Goal: Information Seeking & Learning: Learn about a topic

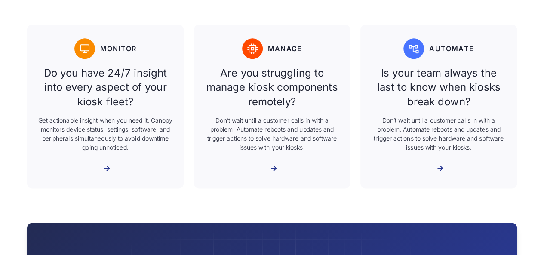
scroll to position [731, 0]
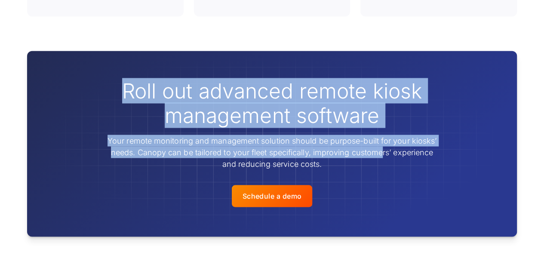
drag, startPoint x: 126, startPoint y: 58, endPoint x: 381, endPoint y: 125, distance: 263.4
click at [381, 125] on div "Roll out advanced remote kiosk management software Your remote monitoring and m…" at bounding box center [272, 123] width 330 height 91
click at [262, 135] on p "Your remote monitoring and management solution should be purpose-built for your…" at bounding box center [272, 152] width 330 height 35
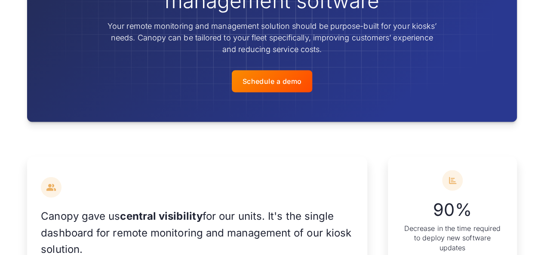
scroll to position [903, 0]
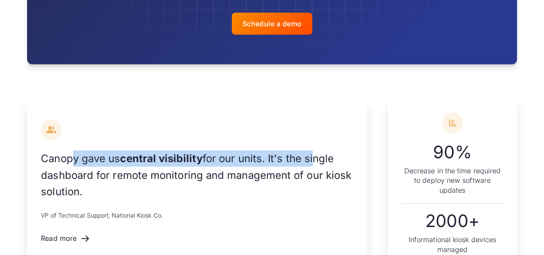
drag, startPoint x: 282, startPoint y: 136, endPoint x: 86, endPoint y: 154, distance: 196.8
click at [73, 150] on p "Canopy gave us central visibility for our units. It's the single dashboard for …" at bounding box center [197, 174] width 312 height 49
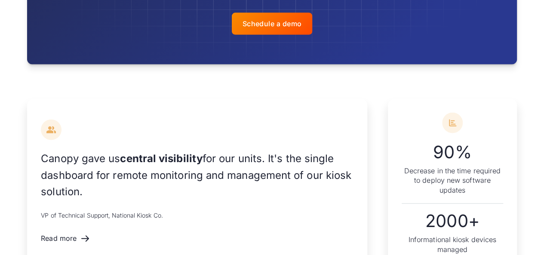
click at [89, 155] on p "Canopy gave us central visibility for our units. It's the single dashboard for …" at bounding box center [197, 174] width 312 height 49
drag, startPoint x: 79, startPoint y: 138, endPoint x: 220, endPoint y: 158, distance: 142.4
click at [220, 158] on p "Canopy gave us central visibility for our units. It's the single dashboard for …" at bounding box center [197, 174] width 312 height 49
click at [144, 150] on p "Canopy gave us central visibility for our units. It's the single dashboard for …" at bounding box center [197, 174] width 312 height 49
click at [144, 152] on strong "central visibility" at bounding box center [161, 158] width 82 height 12
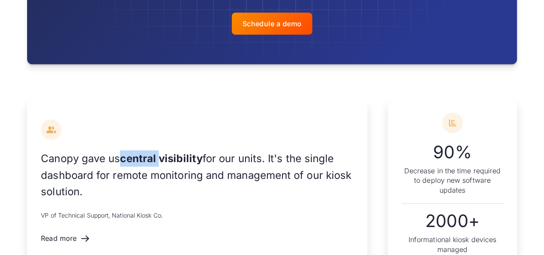
click at [144, 152] on strong "central visibility" at bounding box center [161, 158] width 82 height 12
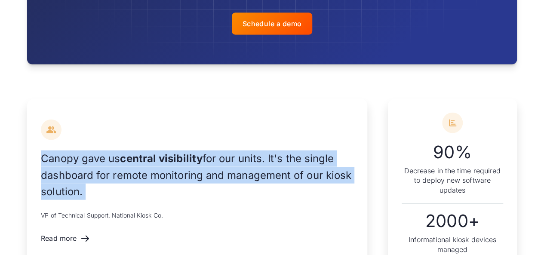
click at [144, 152] on strong "central visibility" at bounding box center [161, 158] width 82 height 12
click at [252, 150] on p "Canopy gave us central visibility for our units. It's the single dashboard for …" at bounding box center [197, 174] width 312 height 49
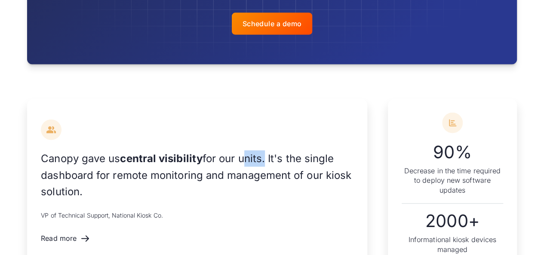
click at [252, 150] on p "Canopy gave us central visibility for our units. It's the single dashboard for …" at bounding box center [197, 174] width 312 height 49
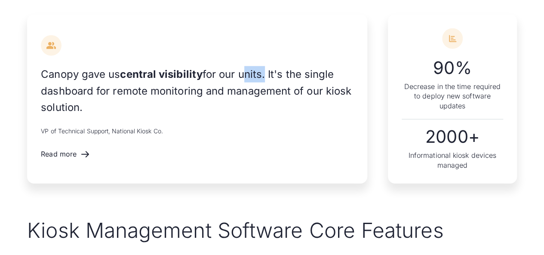
scroll to position [1074, 0]
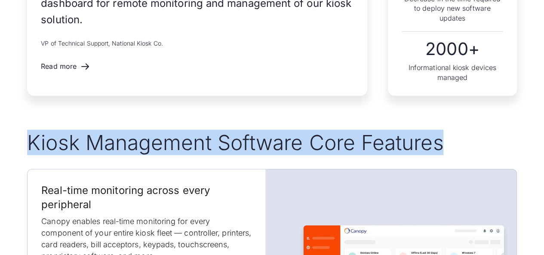
drag, startPoint x: 26, startPoint y: 116, endPoint x: 468, endPoint y: 116, distance: 442.3
click at [265, 130] on h2 "Kiosk Management Software Core Features" at bounding box center [272, 142] width 490 height 25
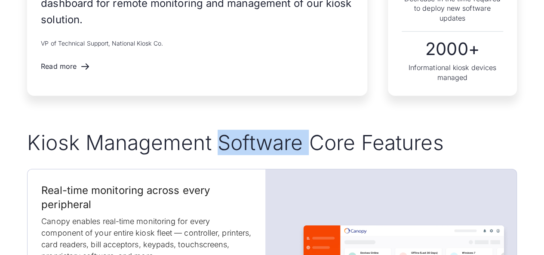
click at [265, 130] on h2 "Kiosk Management Software Core Features" at bounding box center [272, 142] width 490 height 25
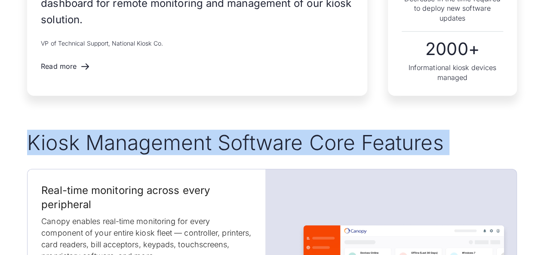
click at [265, 130] on h2 "Kiosk Management Software Core Features" at bounding box center [272, 142] width 490 height 25
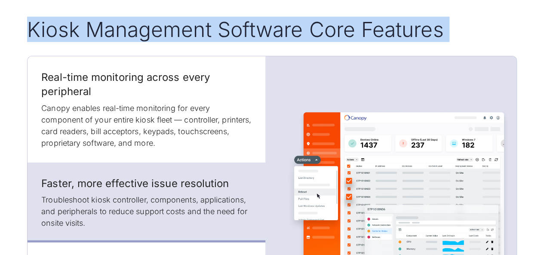
scroll to position [1203, 0]
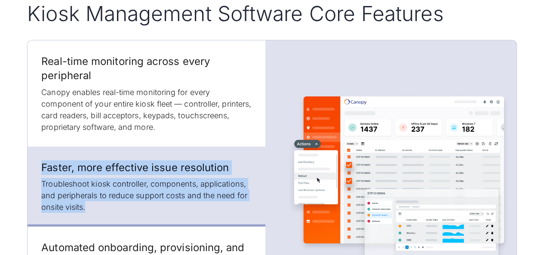
drag, startPoint x: 40, startPoint y: 132, endPoint x: 206, endPoint y: 173, distance: 171.0
click at [206, 173] on div "Faster, more effective issue resolution Troubleshoot kiosk controller, componen…" at bounding box center [146, 187] width 237 height 80
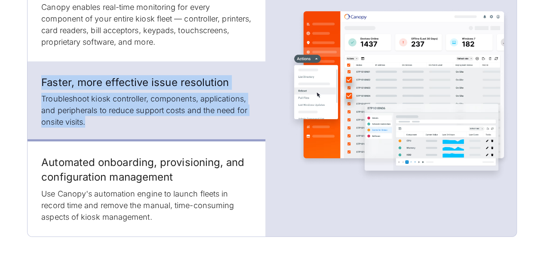
scroll to position [1289, 0]
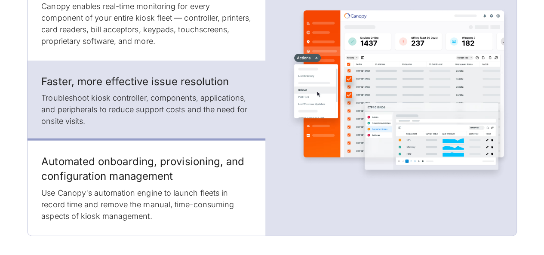
click at [0, 153] on div "Kiosk Management Software Core Features Real-time monitoring across every perip…" at bounding box center [272, 75] width 544 height 321
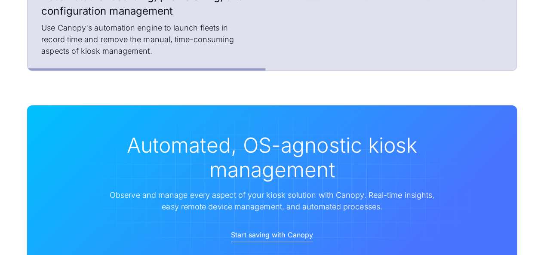
scroll to position [1504, 0]
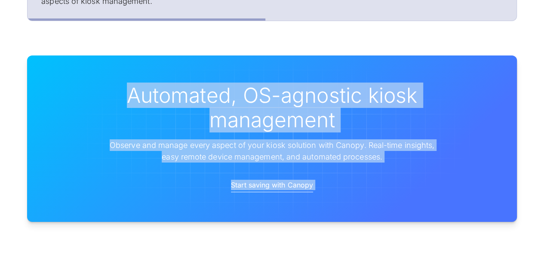
drag, startPoint x: 127, startPoint y: 60, endPoint x: 432, endPoint y: 180, distance: 327.9
click at [432, 180] on div "Automated, OS-agnostic kiosk management Observe and manage every aspect of your…" at bounding box center [272, 138] width 490 height 166
click at [0, 171] on div "Automated, OS-agnostic kiosk management Observe and manage every aspect of your…" at bounding box center [272, 138] width 544 height 235
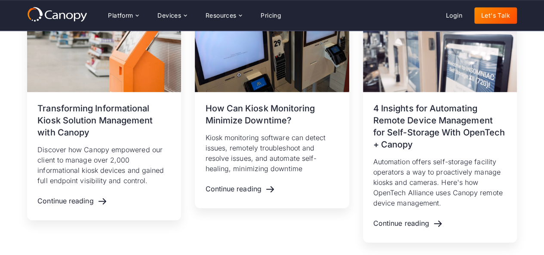
scroll to position [1719, 0]
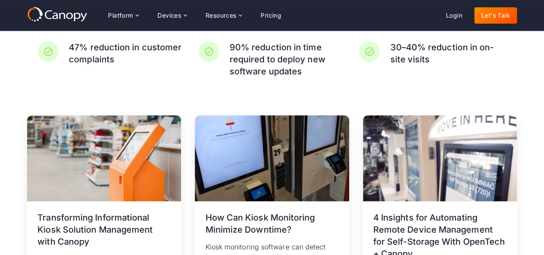
click at [4, 169] on div "Related resources [DATE] Transforming Informational Kiosk Solution Management w…" at bounding box center [272, 233] width 544 height 305
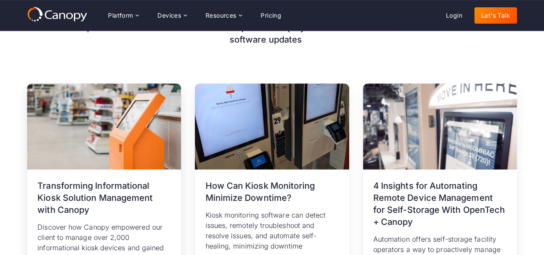
scroll to position [1762, 0]
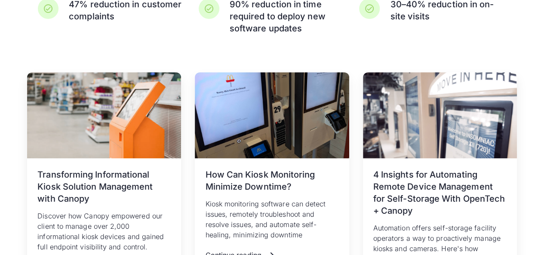
click at [8, 166] on div "Related resources [DATE] Transforming Informational Kiosk Solution Management w…" at bounding box center [272, 190] width 544 height 305
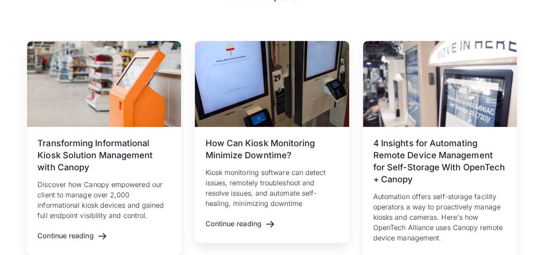
scroll to position [1805, 0]
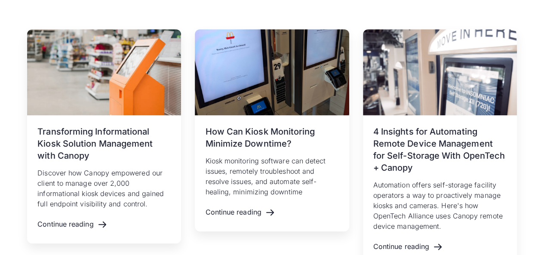
click at [9, 166] on div "Related resources [DATE] Transforming Informational Kiosk Solution Management w…" at bounding box center [272, 147] width 544 height 305
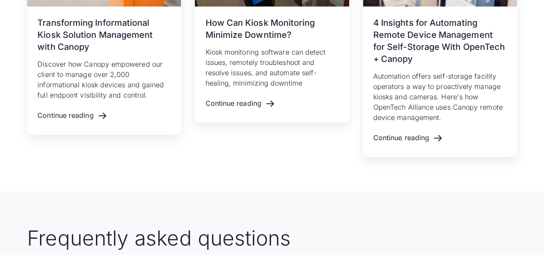
scroll to position [2000, 0]
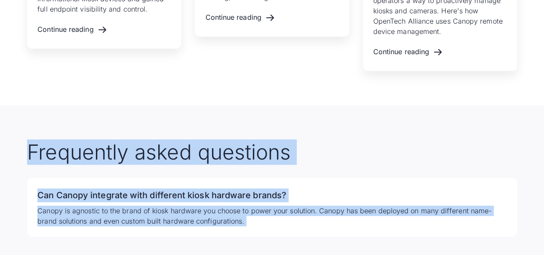
drag, startPoint x: 31, startPoint y: 121, endPoint x: 352, endPoint y: 242, distance: 343.2
click at [352, 242] on div "Frequently asked questions Can Canopy integrate with different kiosk hardware b…" at bounding box center [272, 223] width 490 height 166
click at [84, 140] on h2 "Frequently asked questions" at bounding box center [272, 152] width 490 height 25
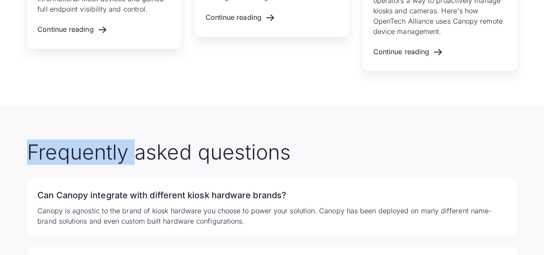
click at [84, 140] on h2 "Frequently asked questions" at bounding box center [272, 152] width 490 height 25
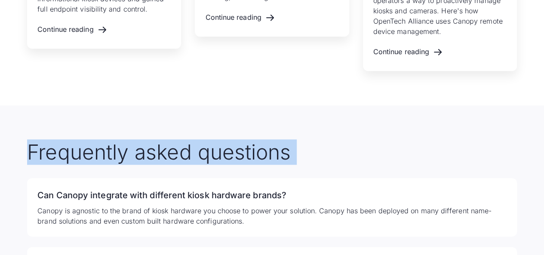
click at [84, 140] on h2 "Frequently asked questions" at bounding box center [272, 152] width 490 height 25
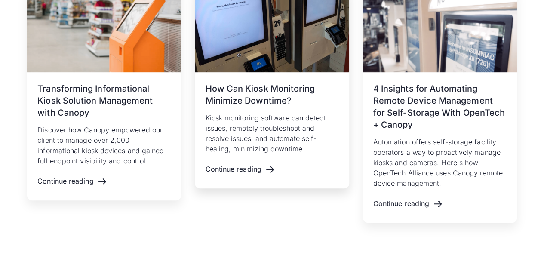
scroll to position [2020, 0]
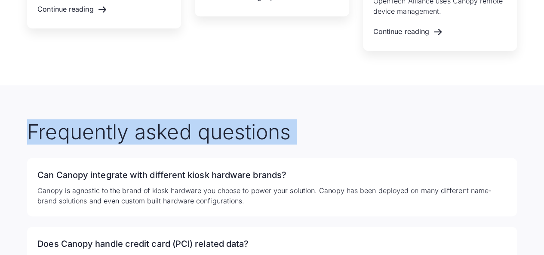
click at [142, 119] on h2 "Frequently asked questions" at bounding box center [272, 131] width 490 height 25
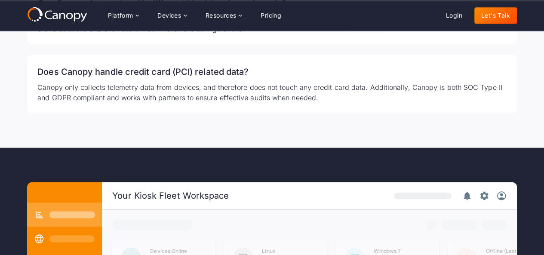
scroll to position [2063, 0]
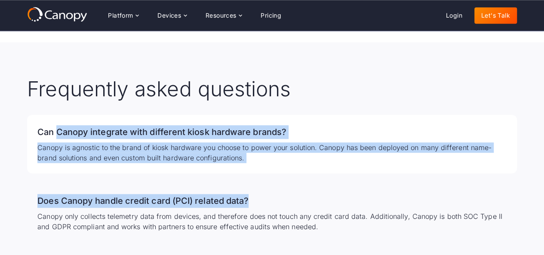
drag, startPoint x: 99, startPoint y: 116, endPoint x: 343, endPoint y: 184, distance: 253.5
click at [343, 184] on div "Can Canopy integrate with different kiosk hardware brands? Canopy is agnostic t…" at bounding box center [272, 178] width 490 height 127
click at [9, 149] on div "Frequently asked questions Can Canopy integrate with different kiosk hardware b…" at bounding box center [272, 159] width 544 height 235
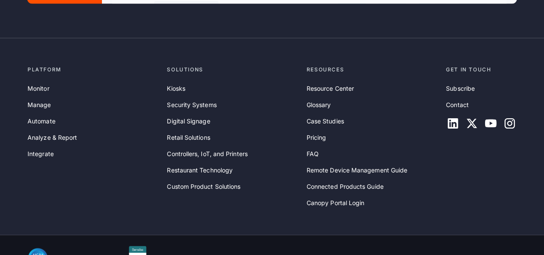
scroll to position [2688, 0]
